Goal: Transaction & Acquisition: Purchase product/service

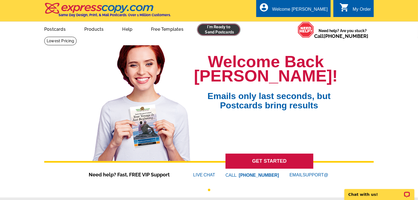
click at [223, 31] on link at bounding box center [219, 29] width 42 height 11
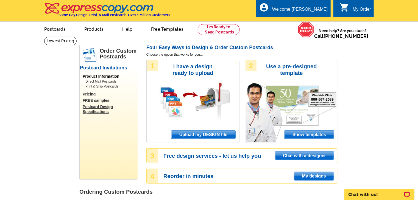
click at [212, 132] on span "Upload my DESIGN file" at bounding box center [203, 135] width 64 height 8
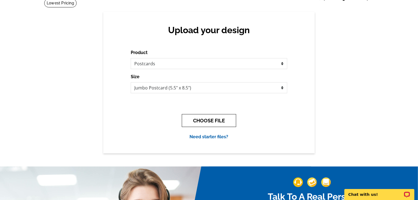
click at [221, 121] on button "CHOOSE FILE" at bounding box center [209, 120] width 54 height 13
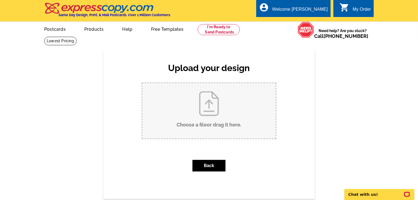
click at [198, 99] on input "Choose a file or drag it here ." at bounding box center [209, 110] width 134 height 55
type input "C:\fakepath\Fall into the perfect hom postcard.jpg"
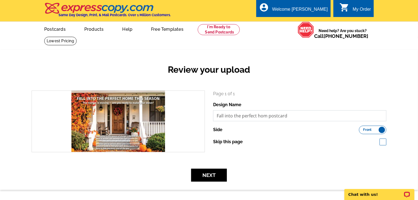
drag, startPoint x: 0, startPoint y: 0, endPoint x: 267, endPoint y: 116, distance: 291.2
click at [267, 116] on input "Fall into the perfect hom postcard" at bounding box center [299, 115] width 173 height 11
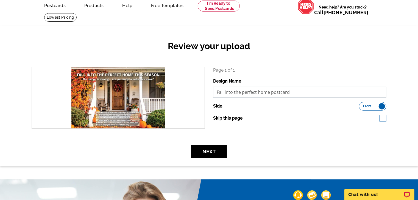
scroll to position [24, 0]
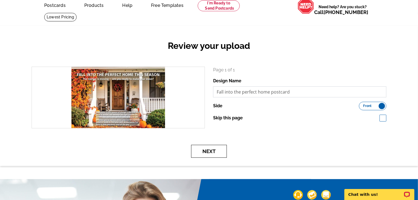
type input "Fall into the perfect home postcard"
click at [206, 151] on button "Next" at bounding box center [209, 151] width 36 height 13
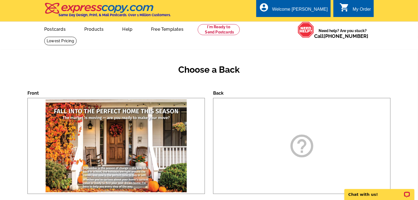
scroll to position [113, 0]
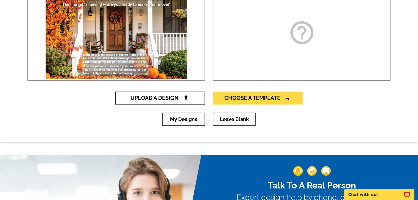
click at [170, 98] on span "Upload A Design" at bounding box center [160, 98] width 59 height 7
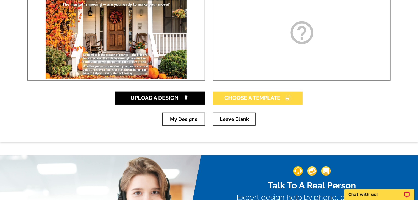
click at [271, 96] on span "Choose A Template photo_size_select_large" at bounding box center [257, 98] width 67 height 7
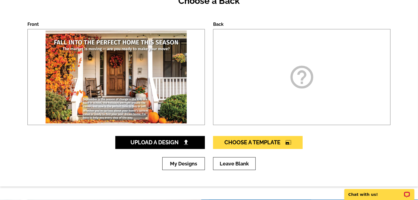
scroll to position [69, 0]
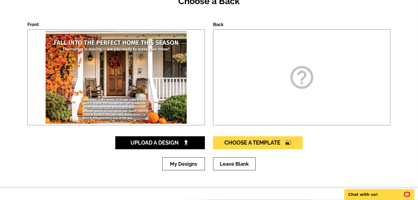
click at [299, 75] on icon "help_outline" at bounding box center [301, 77] width 27 height 27
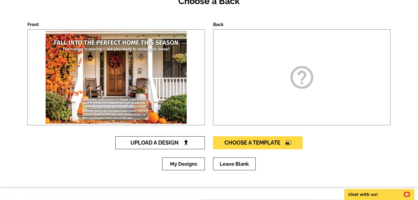
click at [184, 144] on img at bounding box center [186, 143] width 6 height 6
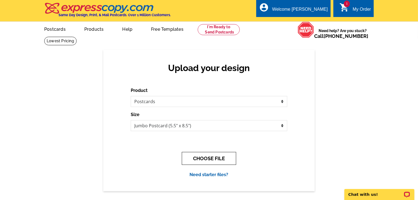
click at [206, 159] on button "CHOOSE FILE" at bounding box center [209, 158] width 54 height 13
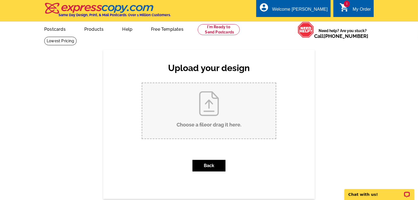
click at [209, 104] on input "Choose a file or drag it here ." at bounding box center [209, 110] width 134 height 55
type input "C:\fakepath\Postcard back.pdf"
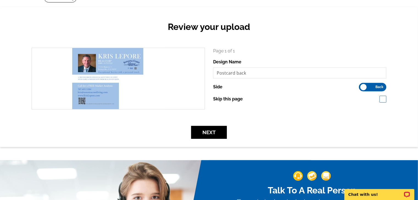
scroll to position [49, 0]
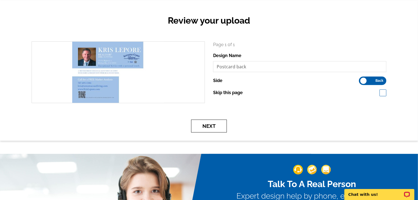
click at [213, 129] on button "Next" at bounding box center [209, 126] width 36 height 13
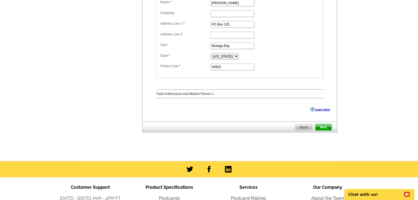
scroll to position [201, 0]
click at [326, 130] on span "Next" at bounding box center [323, 127] width 16 height 7
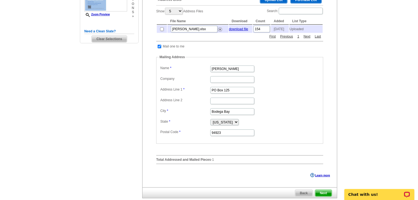
scroll to position [103, 0]
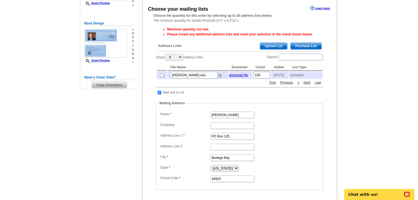
click at [162, 76] on input "checkbox" at bounding box center [162, 76] width 4 height 4
checkbox input "true"
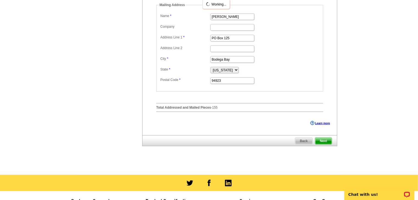
scroll to position [241, 0]
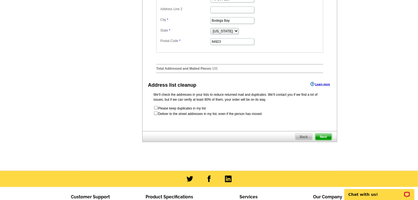
click at [330, 137] on span "Next" at bounding box center [323, 137] width 16 height 7
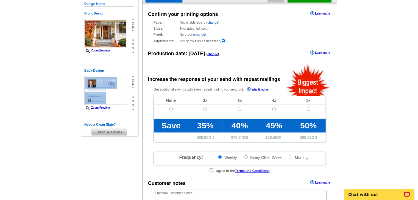
radio input "false"
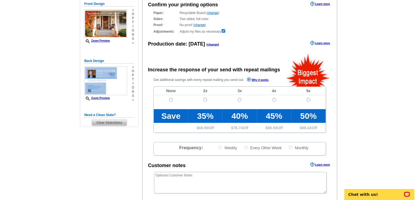
scroll to position [146, 0]
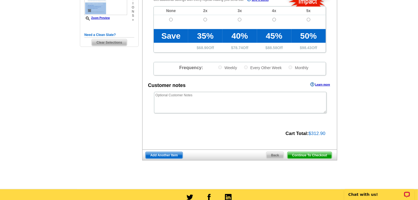
click at [309, 154] on span "Continue To Checkout" at bounding box center [310, 155] width 44 height 7
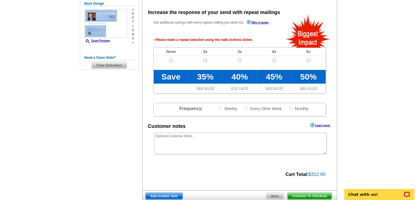
scroll to position [123, 0]
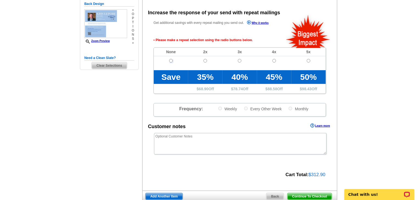
click at [170, 61] on input "radio" at bounding box center [171, 61] width 4 height 4
radio input "true"
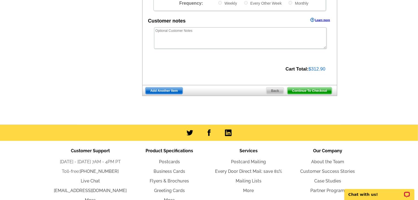
scroll to position [230, 0]
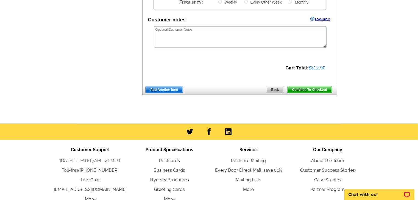
click at [317, 89] on span "Continue To Checkout" at bounding box center [310, 90] width 44 height 7
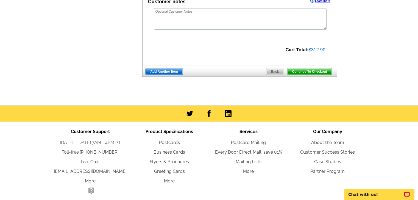
scroll to position [212, 0]
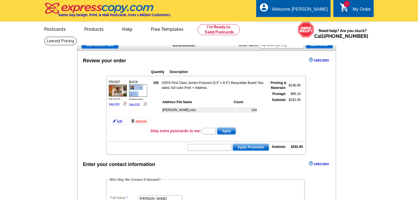
click at [212, 144] on form "Apply Promotion" at bounding box center [228, 148] width 82 height 8
click at [194, 117] on table "FRONT Fall into the ... View PDF" at bounding box center [206, 115] width 200 height 79
click at [194, 144] on input "text" at bounding box center [209, 147] width 44 height 7
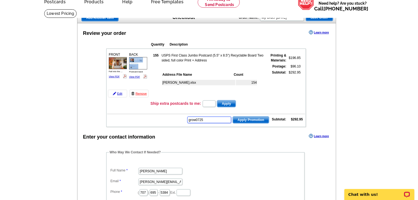
type input "grow0725"
click at [250, 118] on span "Apply Promotion" at bounding box center [251, 120] width 36 height 7
